Goal: Task Accomplishment & Management: Use online tool/utility

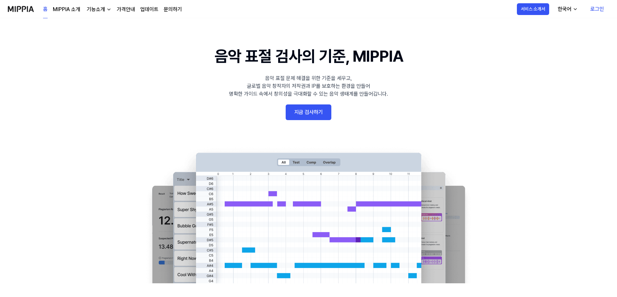
click at [303, 114] on link "지금 검사하기" at bounding box center [309, 112] width 46 height 16
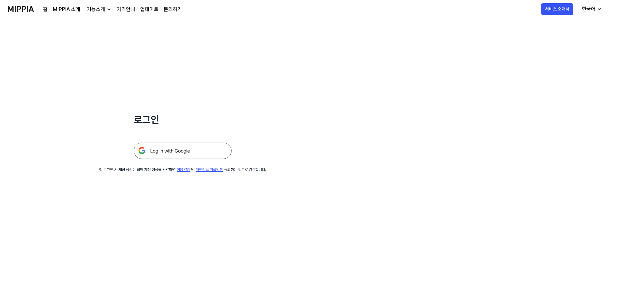
click at [178, 148] on img at bounding box center [183, 151] width 98 height 16
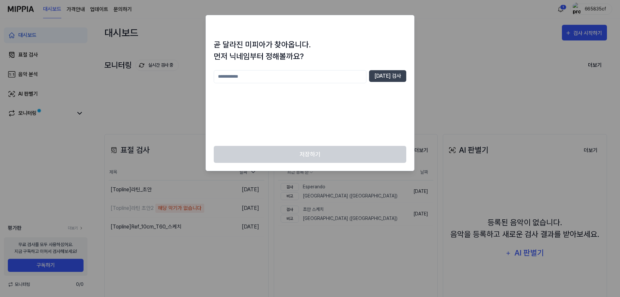
click at [448, 70] on div at bounding box center [310, 148] width 620 height 297
click at [244, 78] on input "text" at bounding box center [290, 76] width 153 height 13
type input "**"
click at [396, 80] on button "중복 검사" at bounding box center [387, 76] width 37 height 12
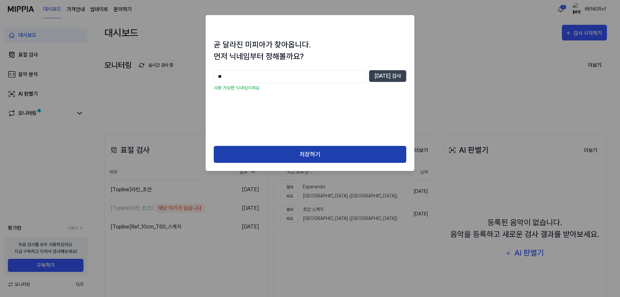
click at [314, 151] on button "저장하기" at bounding box center [310, 154] width 193 height 17
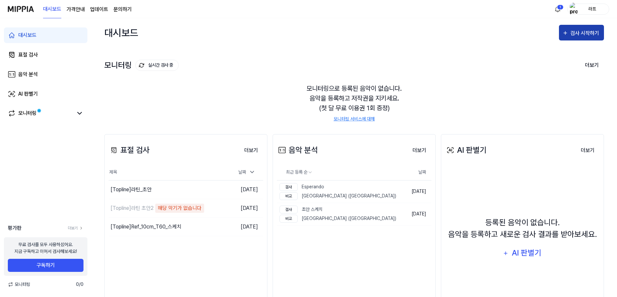
click at [596, 35] on div "검사 시작하기" at bounding box center [586, 33] width 30 height 8
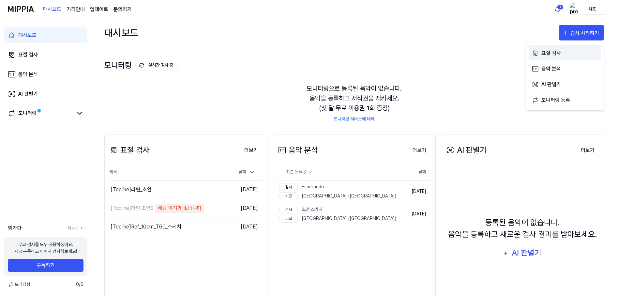
click at [538, 54] on icon "button" at bounding box center [535, 53] width 7 height 8
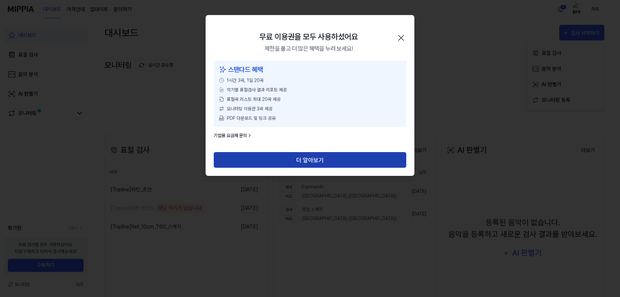
click at [277, 164] on button "더 알아보기" at bounding box center [310, 160] width 193 height 16
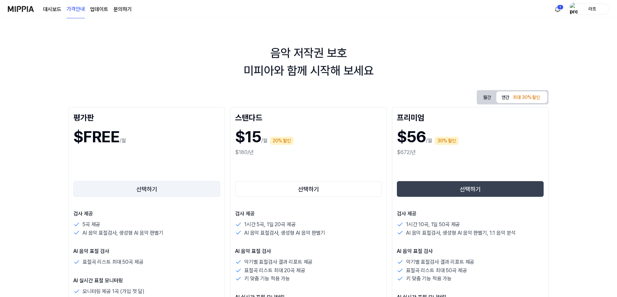
click at [118, 182] on button "선택하기" at bounding box center [146, 189] width 147 height 16
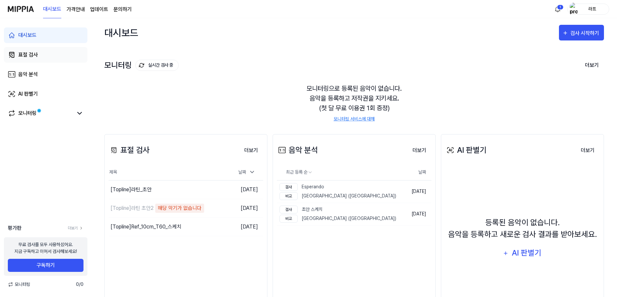
click at [25, 59] on link "표절 검사" at bounding box center [46, 55] width 84 height 16
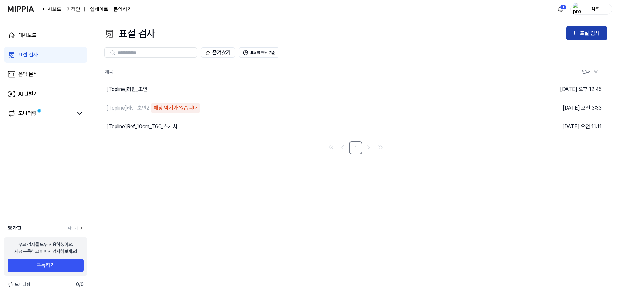
click at [582, 34] on div "표절 검사" at bounding box center [591, 33] width 22 height 8
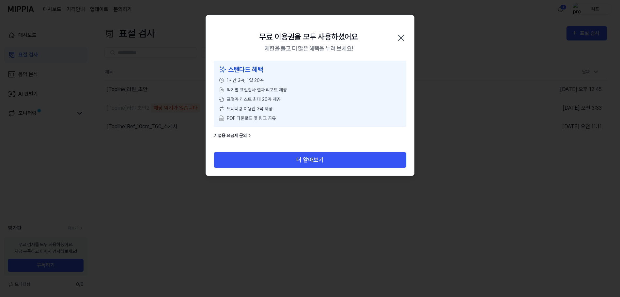
click at [395, 39] on div "무료 이용권을 모두 사용하셨어요 제한을 풀고 더 많은 혜택을 누려 보세요! 닫기" at bounding box center [310, 37] width 208 height 45
click at [397, 39] on icon "button" at bounding box center [401, 38] width 10 height 10
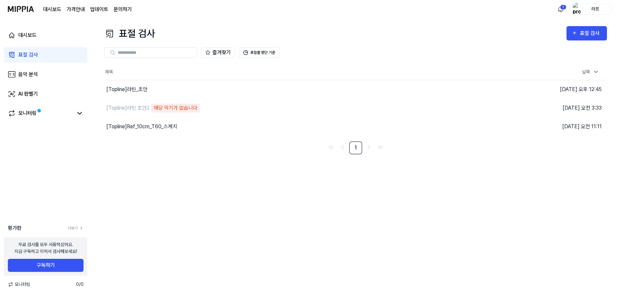
click at [583, 12] on div "라프" at bounding box center [594, 8] width 25 height 7
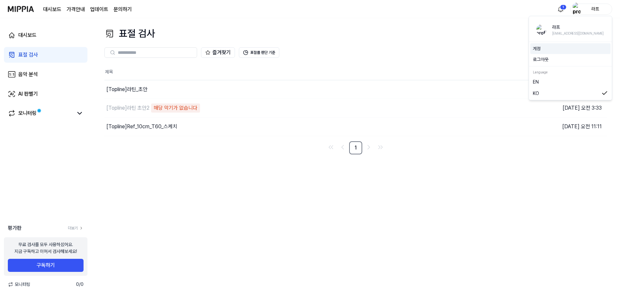
click at [542, 51] on link "계정" at bounding box center [570, 48] width 75 height 7
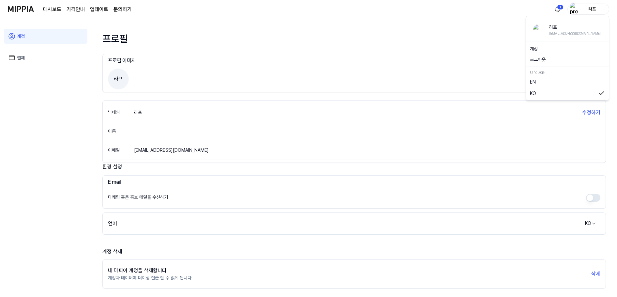
click at [589, 10] on div "라프" at bounding box center [592, 8] width 25 height 7
click at [540, 60] on button "로그아웃" at bounding box center [567, 59] width 75 height 7
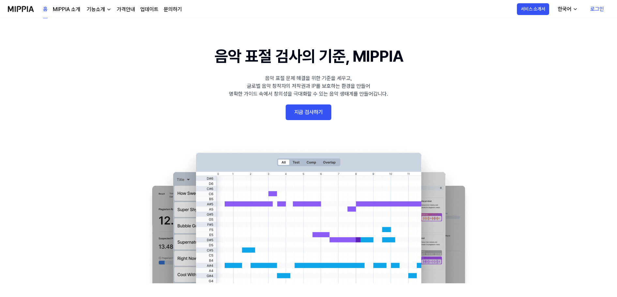
click at [598, 11] on link "로그인" at bounding box center [597, 9] width 24 height 18
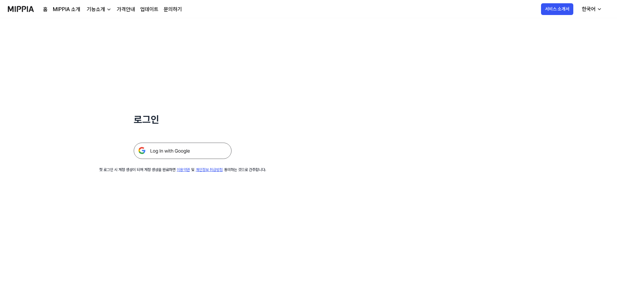
click at [178, 154] on img at bounding box center [183, 151] width 98 height 16
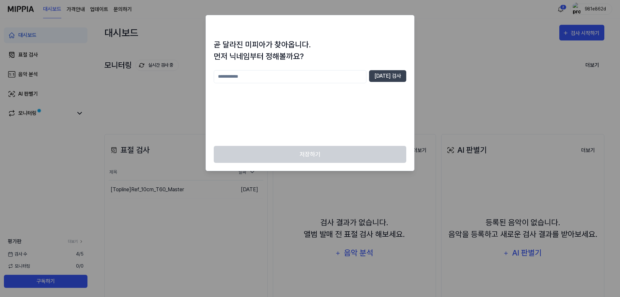
click at [278, 79] on input "text" at bounding box center [290, 76] width 153 height 13
type input "***"
click at [394, 73] on button "중복 검사" at bounding box center [387, 76] width 37 height 12
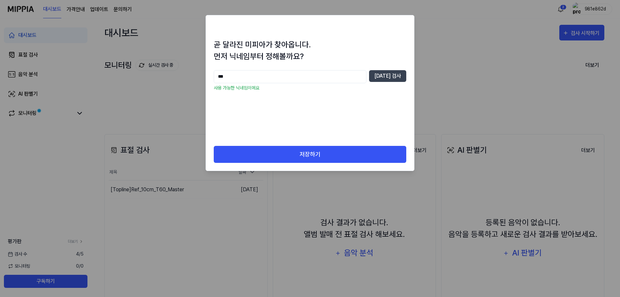
click at [299, 145] on div "곧 달라진 미피아가 찾아옵니다. 먼저 닉네임부터 정해볼까요? *** 중복 검사 사용 가능한 닉네임이에요" at bounding box center [310, 92] width 208 height 107
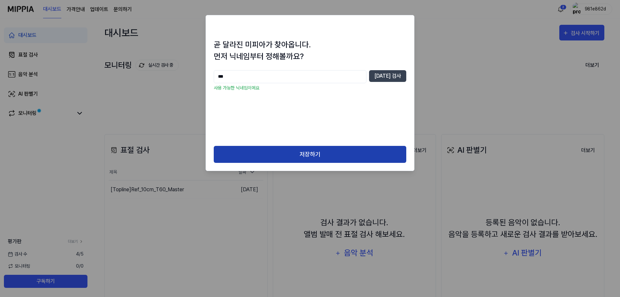
click at [299, 152] on button "저장하기" at bounding box center [310, 154] width 193 height 17
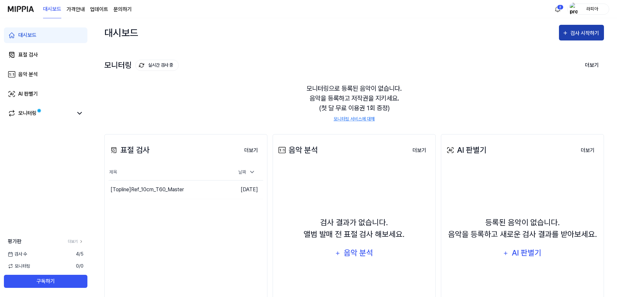
click at [578, 31] on div "검사 시작하기" at bounding box center [586, 33] width 30 height 8
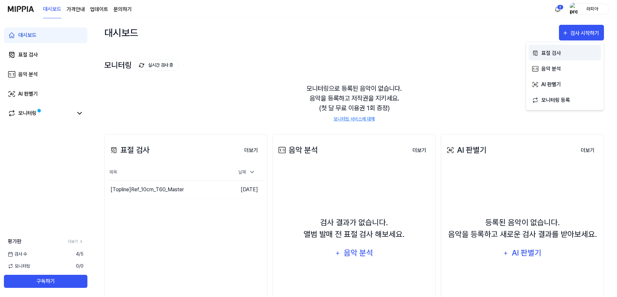
click at [565, 52] on div "표절 검사" at bounding box center [570, 53] width 57 height 8
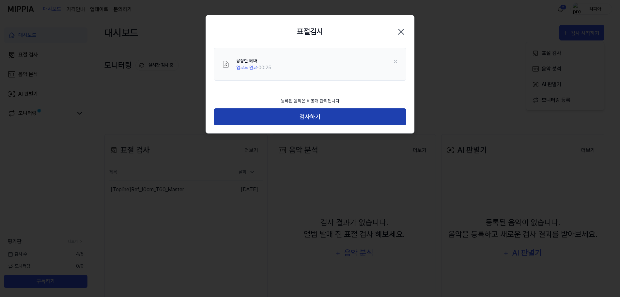
click at [323, 119] on button "검사하기" at bounding box center [310, 116] width 193 height 17
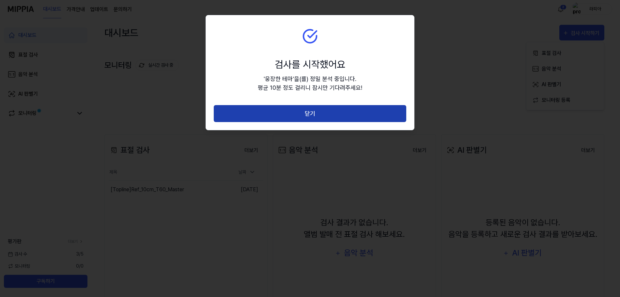
click at [308, 114] on button "닫기" at bounding box center [310, 113] width 193 height 17
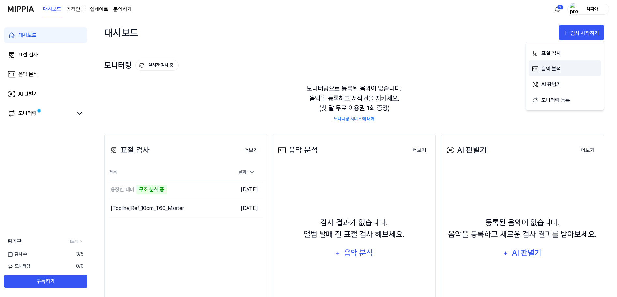
click at [543, 72] on div "음악 분석" at bounding box center [570, 69] width 57 height 8
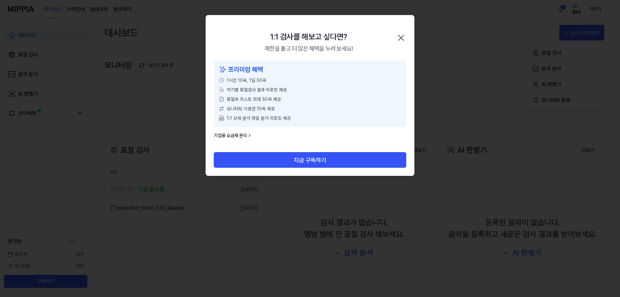
click at [401, 38] on icon "button" at bounding box center [400, 37] width 5 height 5
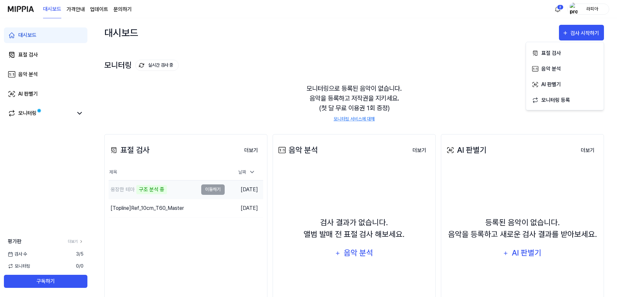
click at [143, 189] on div "구조 분석 중" at bounding box center [151, 189] width 31 height 9
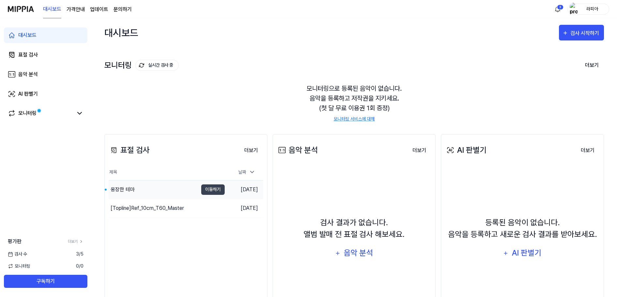
click at [144, 194] on div "웅장한 테마" at bounding box center [153, 189] width 89 height 18
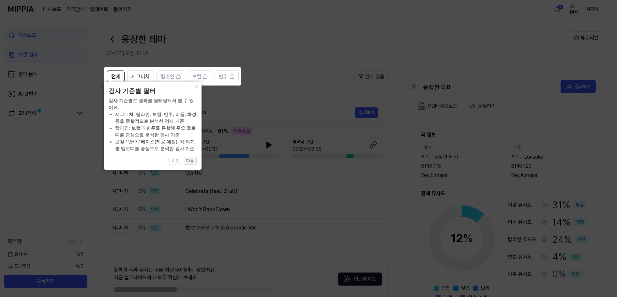
click at [191, 163] on button "다음" at bounding box center [190, 161] width 13 height 8
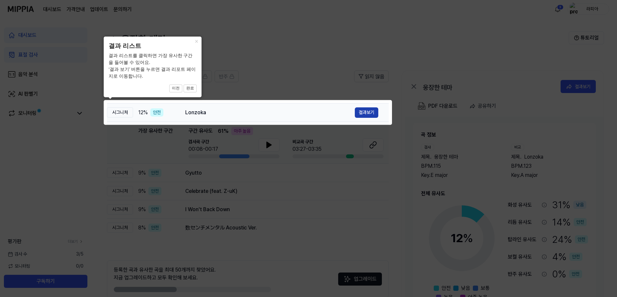
click at [359, 114] on button "결과보기" at bounding box center [366, 112] width 23 height 10
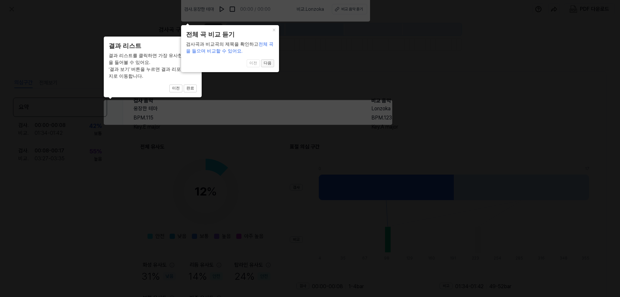
click at [197, 85] on button "다음" at bounding box center [190, 89] width 13 height 8
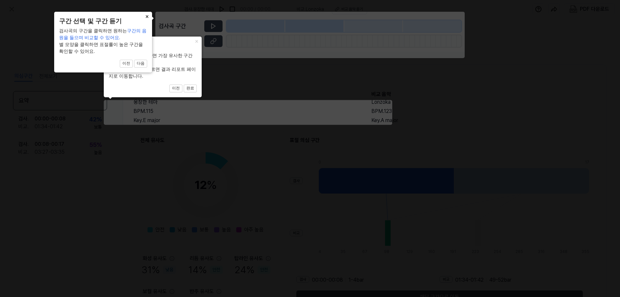
click at [191, 37] on button "×" at bounding box center [196, 41] width 10 height 9
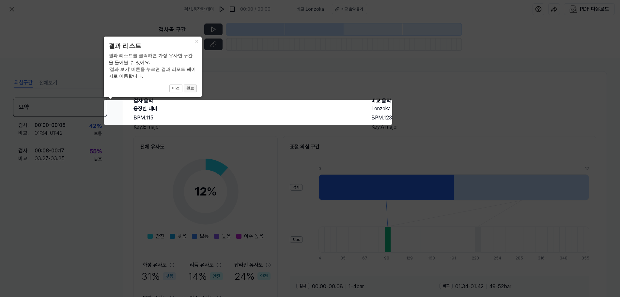
click at [192, 87] on button "완료" at bounding box center [190, 89] width 13 height 8
click at [195, 89] on button "완료" at bounding box center [190, 89] width 13 height 8
click at [194, 42] on button "×" at bounding box center [196, 41] width 10 height 9
click at [194, 41] on button "×" at bounding box center [196, 41] width 10 height 9
click at [196, 42] on button "×" at bounding box center [196, 41] width 10 height 9
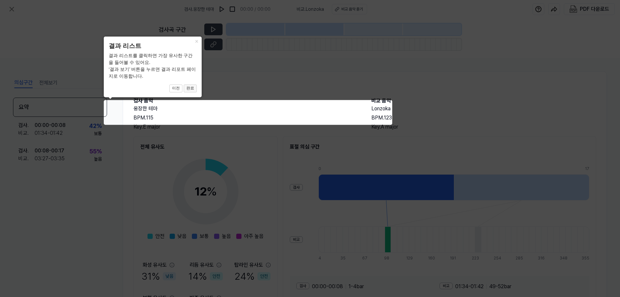
click at [191, 86] on button "완료" at bounding box center [190, 89] width 13 height 8
click at [190, 89] on button "완료" at bounding box center [190, 89] width 13 height 8
click at [237, 118] on icon at bounding box center [310, 148] width 620 height 297
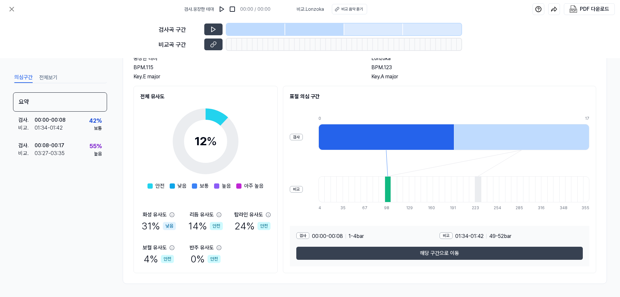
scroll to position [50, 0]
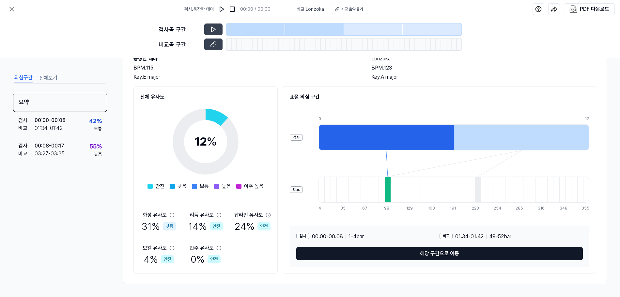
click at [402, 253] on button "해당 구간으로 이동" at bounding box center [439, 253] width 287 height 13
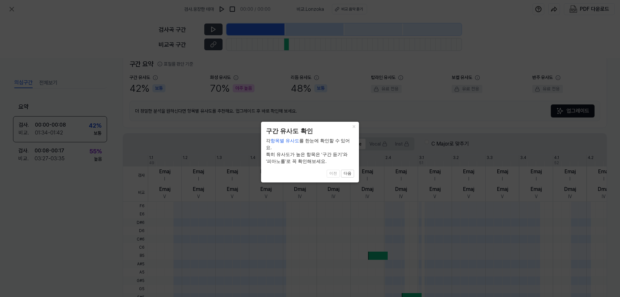
scroll to position [39, 0]
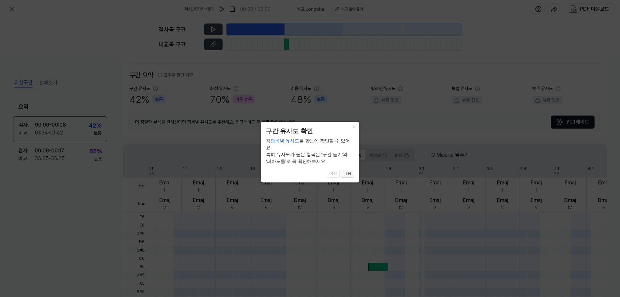
click at [349, 170] on button "다음" at bounding box center [347, 174] width 13 height 8
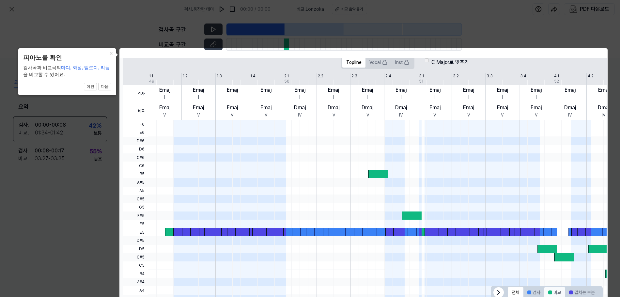
click at [550, 290] on button "비교" at bounding box center [554, 292] width 21 height 10
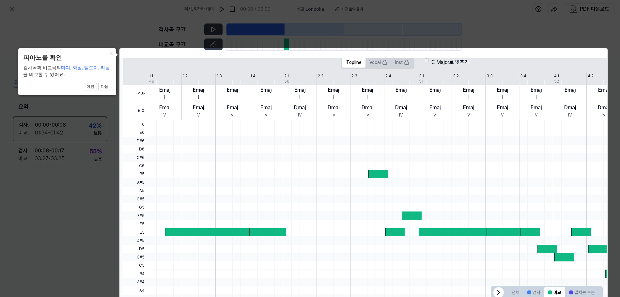
click at [111, 53] on button "×" at bounding box center [111, 52] width 10 height 9
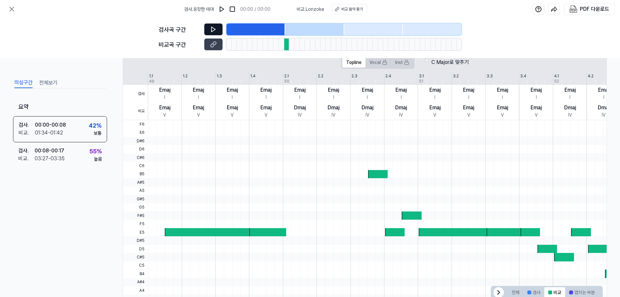
click at [218, 31] on button at bounding box center [213, 29] width 18 height 12
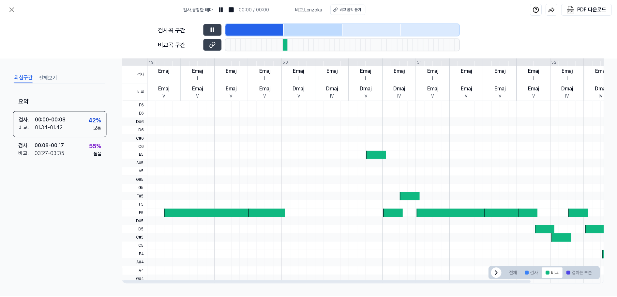
scroll to position [151, 0]
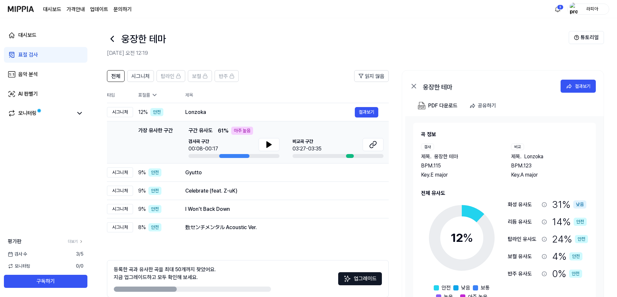
scroll to position [2, 0]
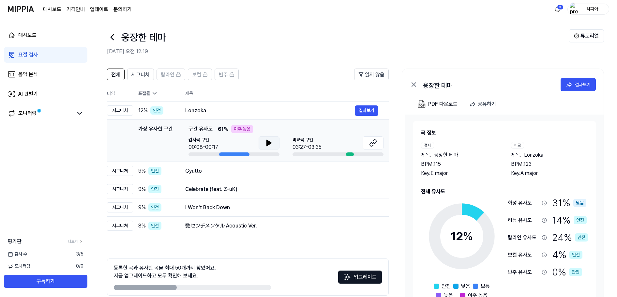
click at [261, 144] on button at bounding box center [269, 142] width 21 height 13
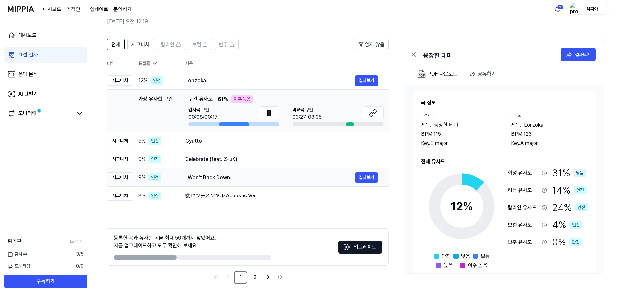
scroll to position [32, 0]
drag, startPoint x: 181, startPoint y: 80, endPoint x: 210, endPoint y: 80, distance: 28.4
click at [210, 80] on td "Lonzoka 결과보기" at bounding box center [282, 80] width 214 height 18
drag, startPoint x: 204, startPoint y: 79, endPoint x: 188, endPoint y: 79, distance: 16.7
click at [188, 79] on div "Lonzoka" at bounding box center [270, 81] width 170 height 8
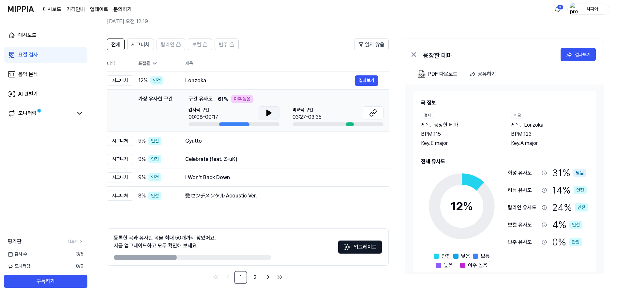
click at [265, 116] on icon at bounding box center [269, 113] width 8 height 8
click at [264, 115] on button at bounding box center [269, 113] width 21 height 13
drag, startPoint x: 232, startPoint y: 125, endPoint x: 295, endPoint y: 122, distance: 63.7
click at [271, 126] on div at bounding box center [234, 125] width 91 height 4
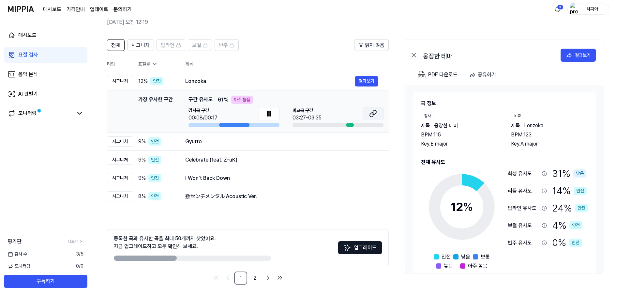
click at [374, 113] on icon at bounding box center [372, 115] width 4 height 4
click at [173, 46] on span "탑라인" at bounding box center [168, 45] width 14 height 8
